Goal: Transaction & Acquisition: Purchase product/service

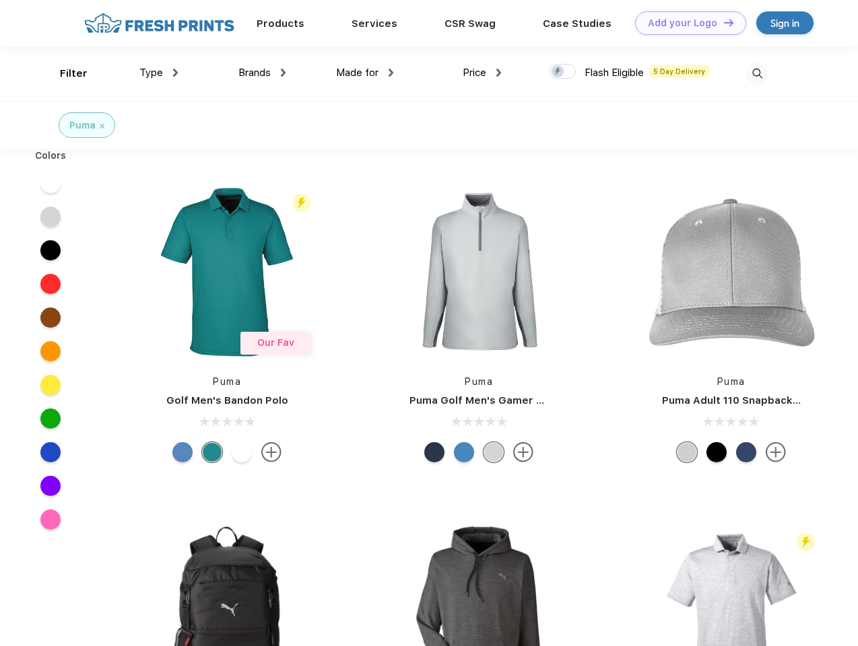
click at [685, 23] on link "Add your Logo Design Tool" at bounding box center [690, 23] width 111 height 24
click at [0, 0] on div "Design Tool" at bounding box center [0, 0] width 0 height 0
click at [722, 22] on link "Add your Logo Design Tool" at bounding box center [690, 23] width 111 height 24
click at [65, 73] on div "Filter" at bounding box center [74, 73] width 28 height 15
click at [159, 73] on span "Type" at bounding box center [151, 73] width 24 height 12
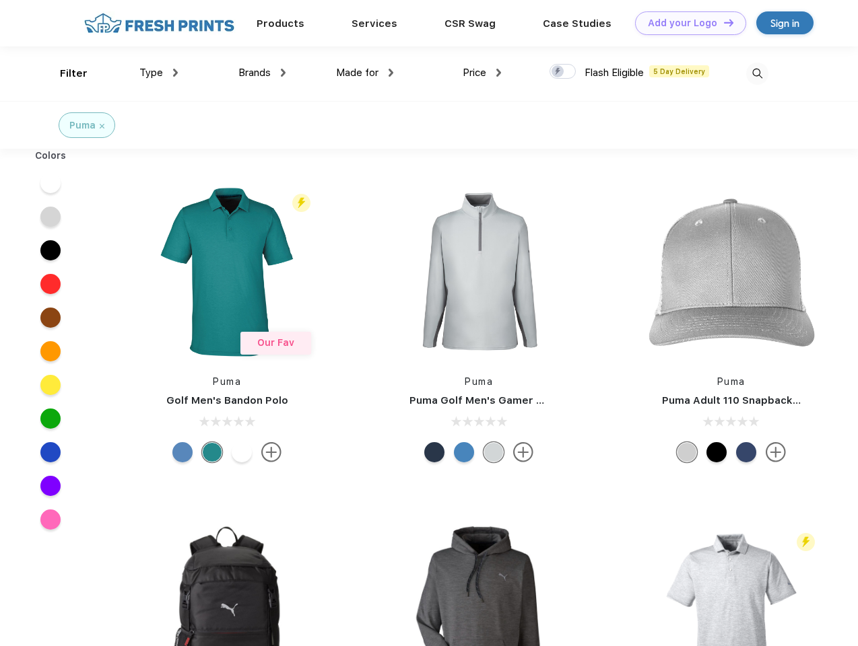
click at [262, 73] on span "Brands" at bounding box center [254, 73] width 32 height 12
click at [365, 73] on span "Made for" at bounding box center [357, 73] width 42 height 12
click at [482, 73] on span "Price" at bounding box center [474, 73] width 24 height 12
click at [563, 72] on div at bounding box center [562, 71] width 26 height 15
click at [558, 72] on input "checkbox" at bounding box center [553, 67] width 9 height 9
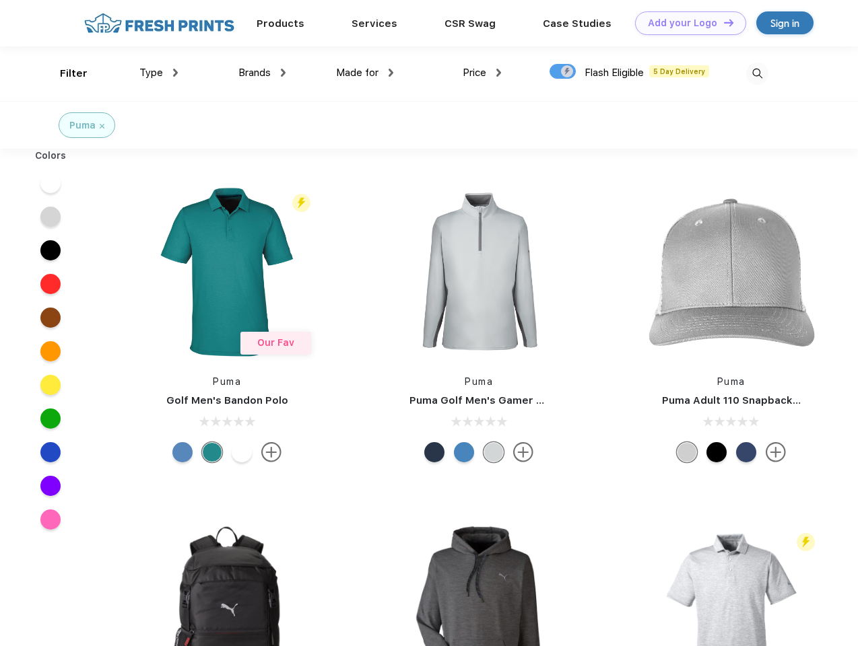
click at [757, 73] on img at bounding box center [757, 74] width 22 height 22
